Goal: Find contact information: Find contact information

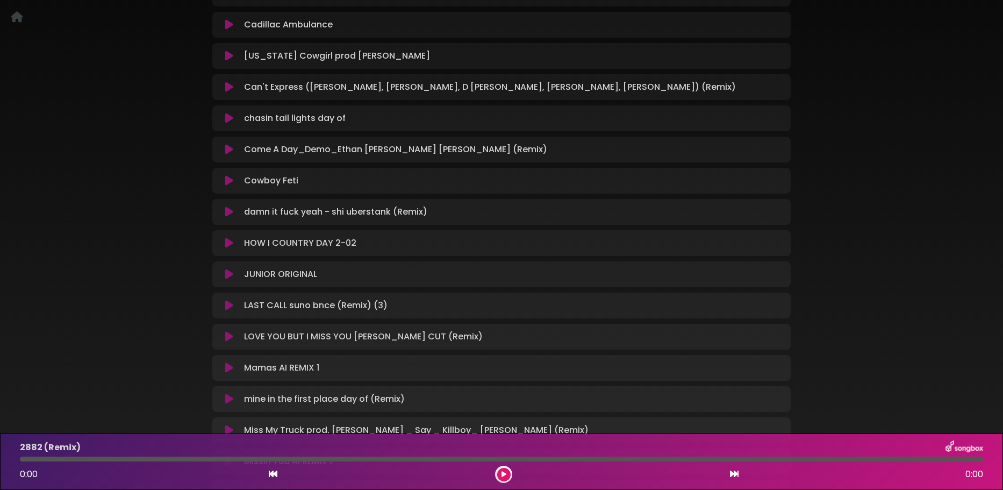
scroll to position [645, 0]
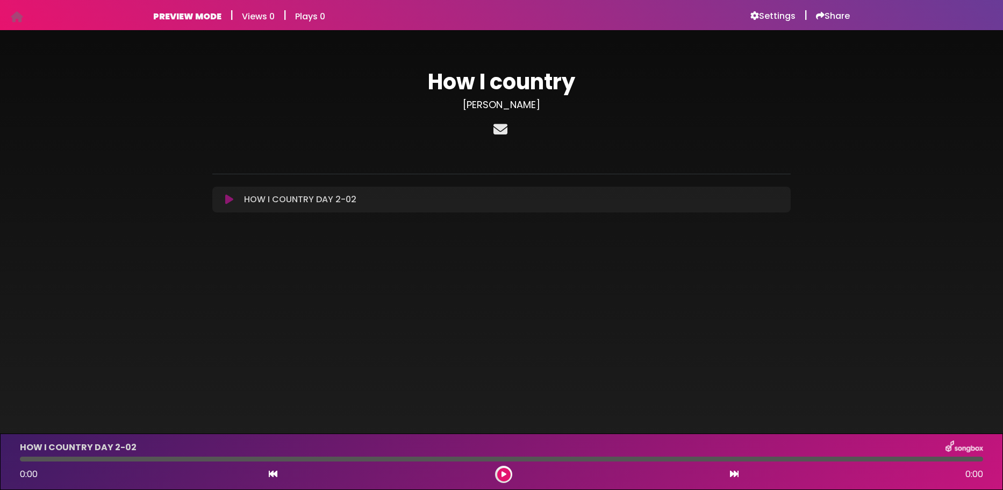
click at [506, 130] on icon at bounding box center [500, 129] width 18 height 14
